Goal: Feedback & Contribution: Contribute content

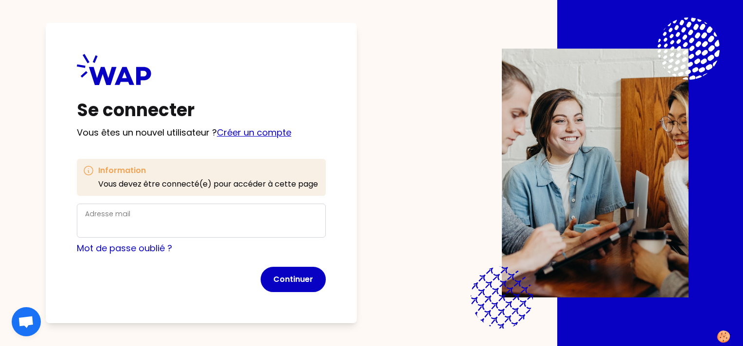
click at [258, 130] on link "Créer un compte" at bounding box center [254, 133] width 74 height 12
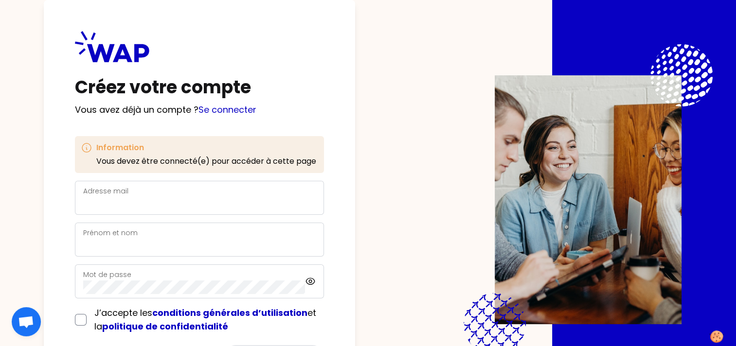
click at [133, 196] on div "Adresse mail" at bounding box center [199, 197] width 233 height 25
type input "[EMAIL_ADDRESS][PERSON_NAME][DOMAIN_NAME]"
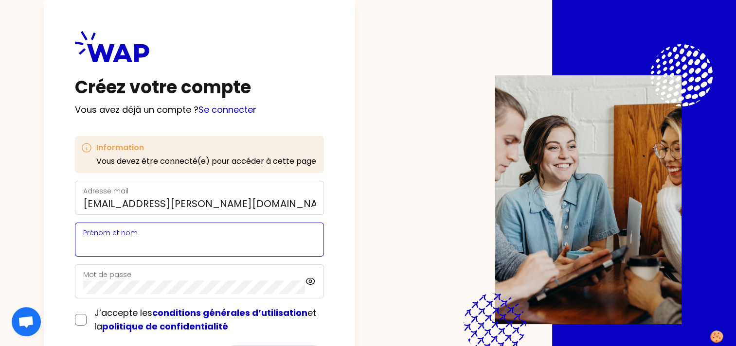
type input "[PERSON_NAME]"
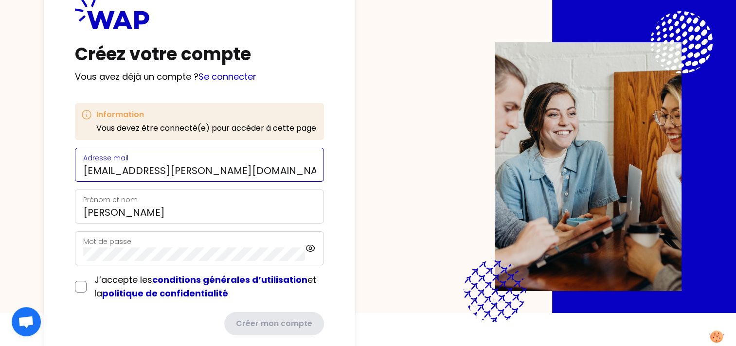
scroll to position [49, 0]
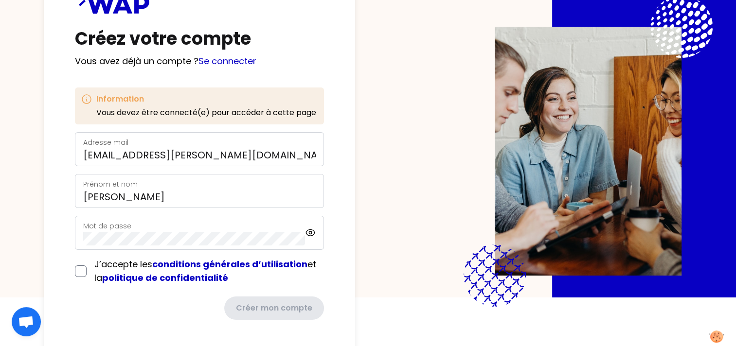
click at [115, 230] on label "Mot de passe" at bounding box center [107, 226] width 48 height 10
click at [76, 274] on input "checkbox" at bounding box center [81, 272] width 12 height 12
checkbox input "true"
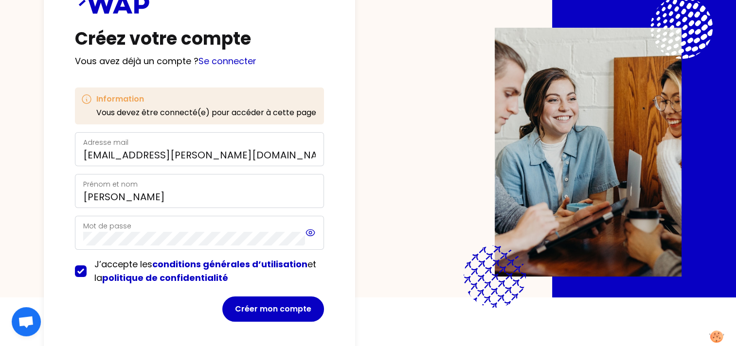
click at [309, 235] on icon at bounding box center [310, 233] width 9 height 6
click at [309, 235] on icon at bounding box center [310, 233] width 9 height 8
click at [274, 311] on button "Créer mon compte" at bounding box center [273, 309] width 102 height 25
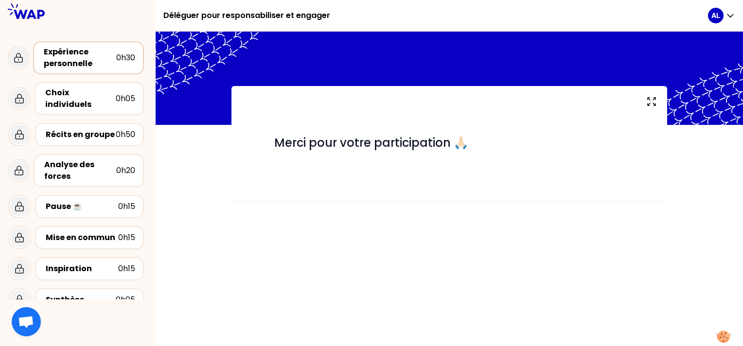
click at [68, 58] on div "Expérience personnelle" at bounding box center [80, 57] width 72 height 23
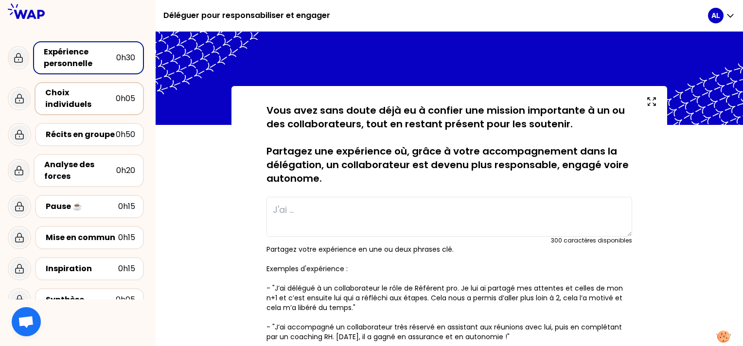
click at [80, 93] on div "Choix individuels" at bounding box center [80, 98] width 71 height 23
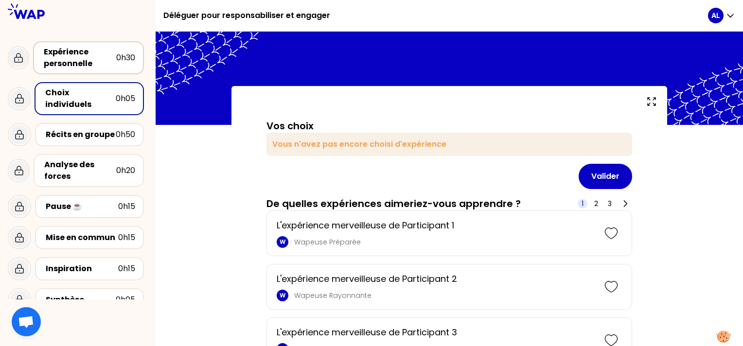
click at [72, 63] on div "Expérience personnelle" at bounding box center [80, 57] width 72 height 23
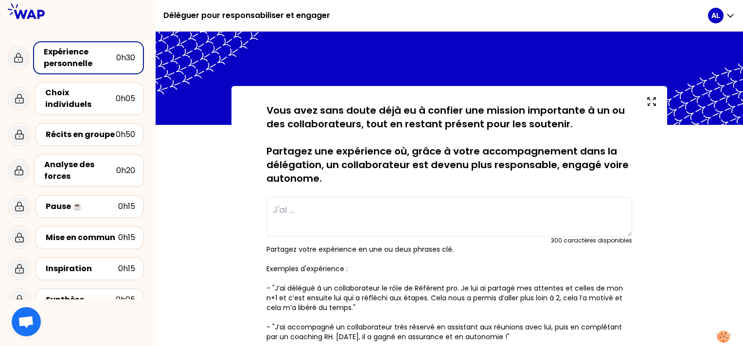
click at [355, 306] on p "Partagez votre expérience en une ou deux phrases clé. Exemples d'expérience : -…" at bounding box center [450, 293] width 366 height 97
click at [354, 306] on p "Partagez votre expérience en une ou deux phrases clé. Exemples d'expérience : -…" at bounding box center [450, 293] width 366 height 97
click at [282, 208] on textarea at bounding box center [450, 217] width 366 height 40
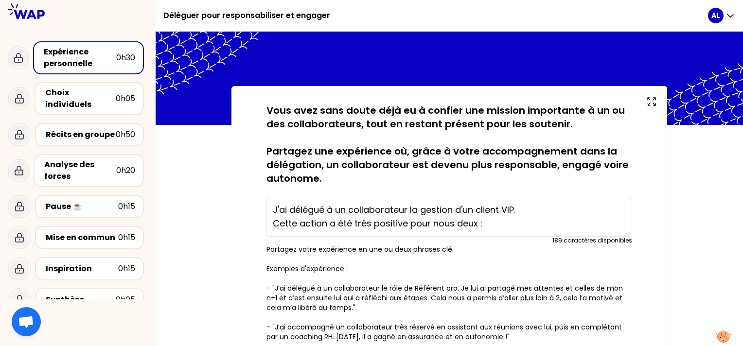
scroll to position [7, 0]
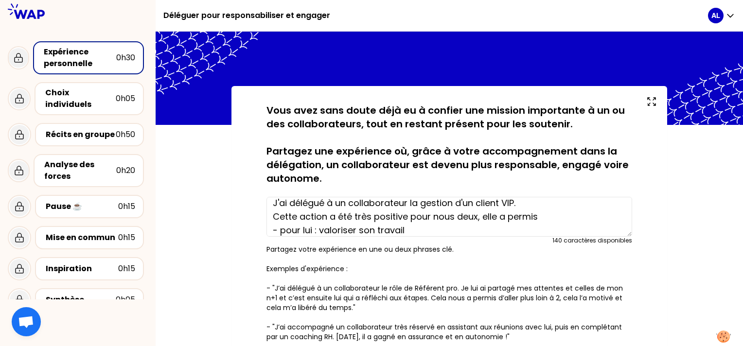
click at [541, 217] on textarea "J'ai délégué à un collaborateur la gestion d'un client VIP. Cette action a été …" at bounding box center [450, 217] width 366 height 40
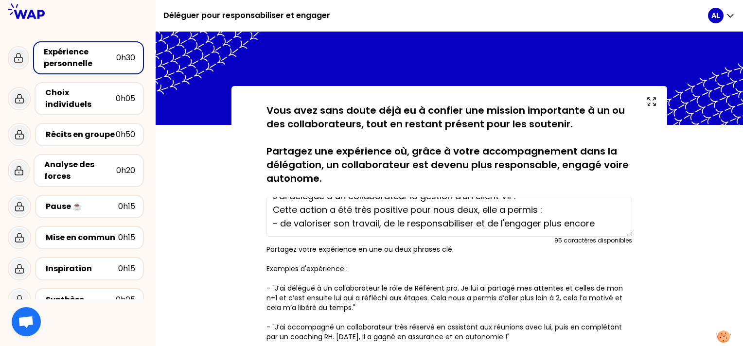
drag, startPoint x: 397, startPoint y: 228, endPoint x: 592, endPoint y: 230, distance: 194.6
click at [592, 230] on textarea "J'ai délégué à un collaborateur la gestion d'un client VIP. Cette action a été …" at bounding box center [450, 217] width 366 height 40
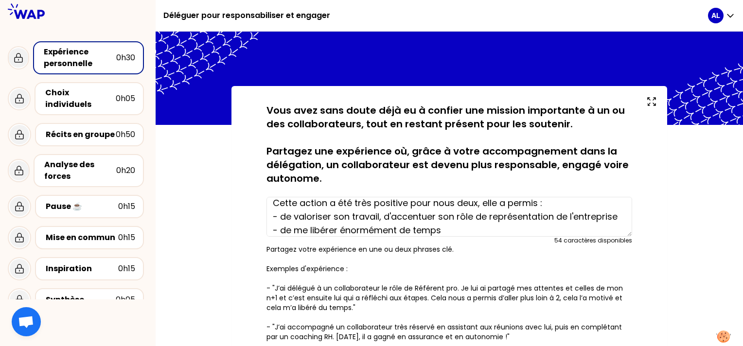
click at [378, 216] on textarea "J'ai délégué à un collaborateur la gestion d'un client VIP. Cette action a été …" at bounding box center [450, 217] width 366 height 40
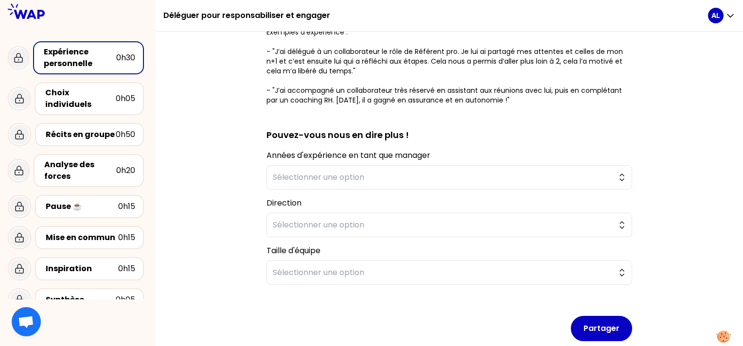
scroll to position [243, 0]
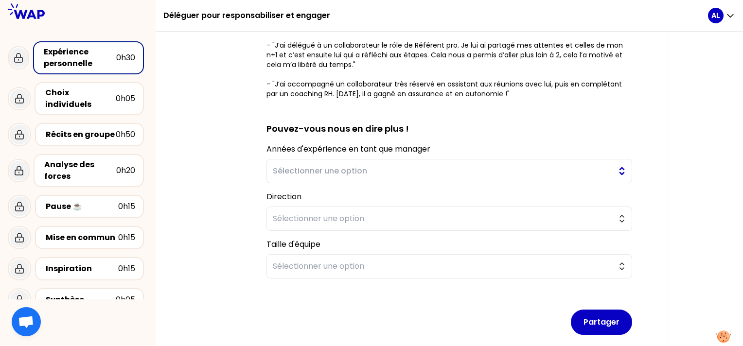
type textarea "J'ai délégué à un collaborateur la gestion d'un client VIP. Cette action a été …"
click at [623, 167] on button "Sélectionner une option" at bounding box center [450, 171] width 366 height 24
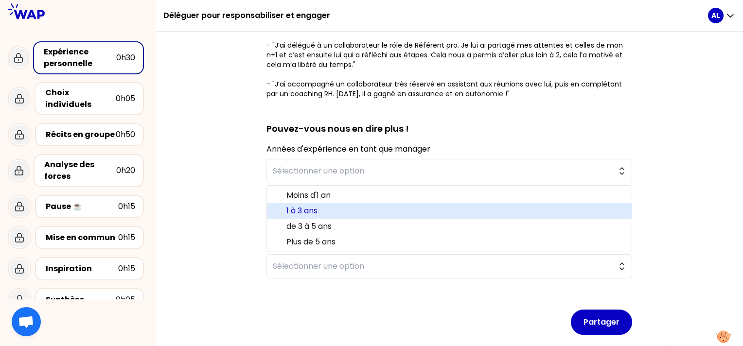
click at [522, 206] on span "1 à 3 ans" at bounding box center [456, 211] width 338 height 12
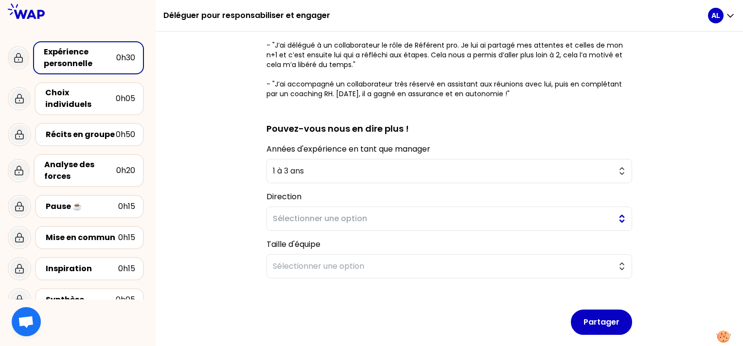
click at [365, 219] on span "Sélectionner une option" at bounding box center [443, 219] width 340 height 12
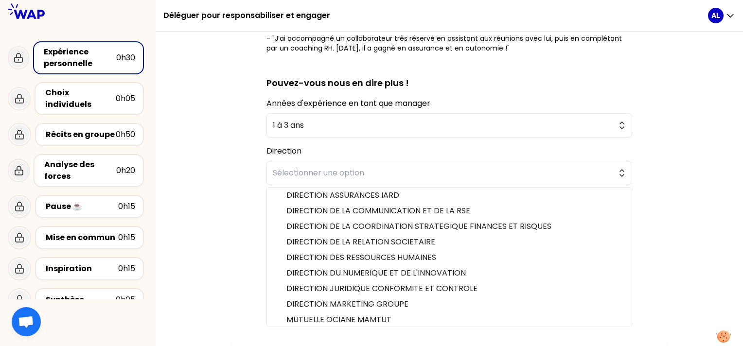
scroll to position [20, 0]
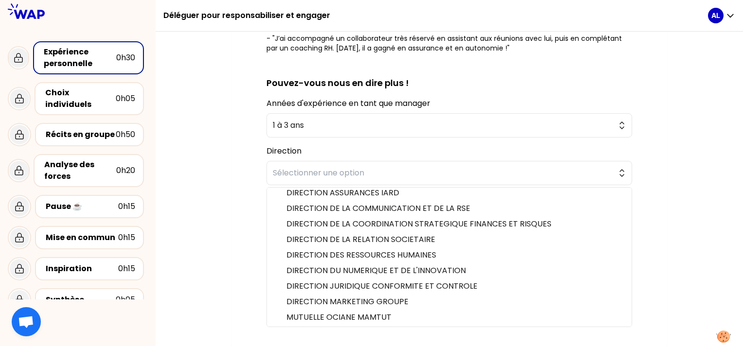
click at [673, 198] on div "sauvegardé Vous avez sans doute déjà eu à confier une mission importante à un o…" at bounding box center [450, 72] width 588 height 551
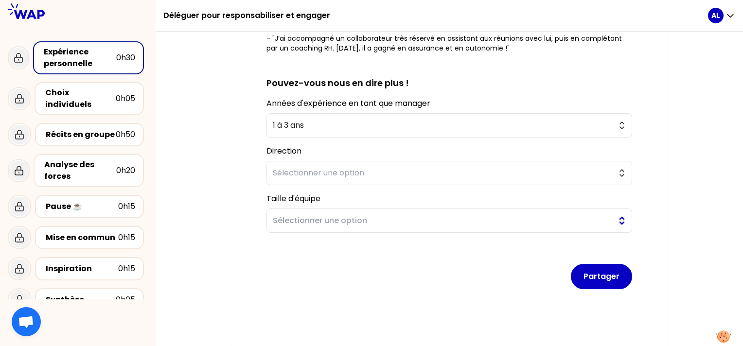
click at [469, 219] on span "Sélectionner une option" at bounding box center [443, 221] width 340 height 12
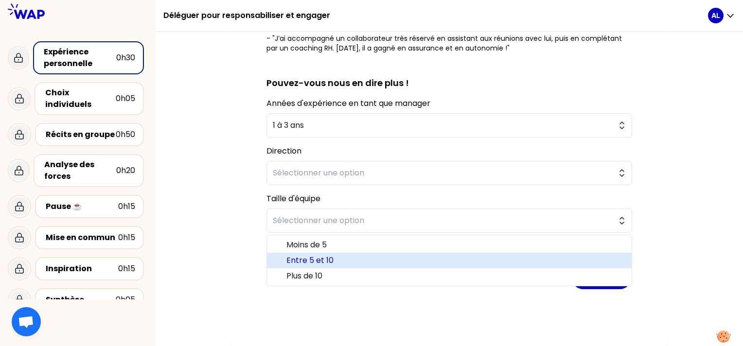
click at [466, 256] on span "Entre 5 et 10" at bounding box center [456, 261] width 338 height 12
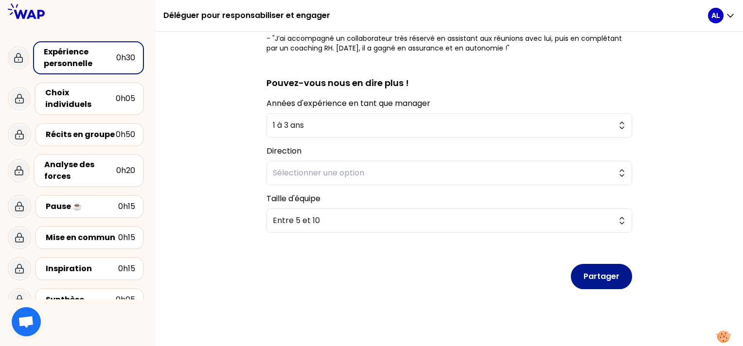
click at [602, 276] on button "Partager" at bounding box center [601, 276] width 61 height 25
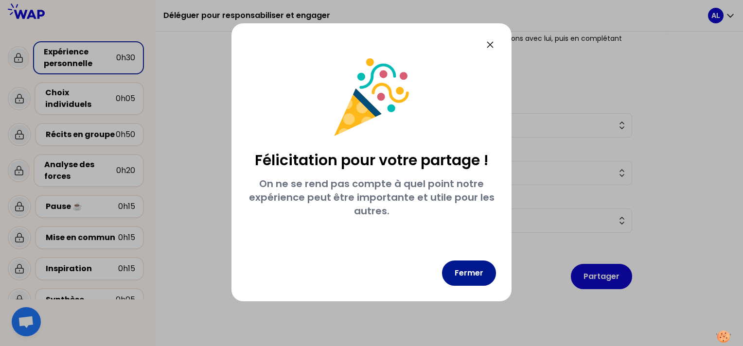
click at [469, 274] on button "Fermer" at bounding box center [469, 273] width 54 height 25
